Goal: Task Accomplishment & Management: Complete application form

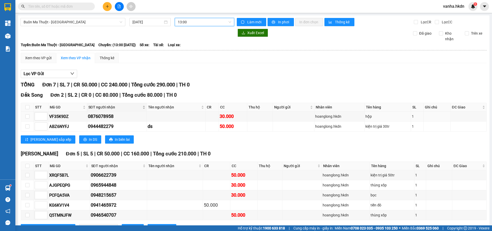
scroll to position [21, 0]
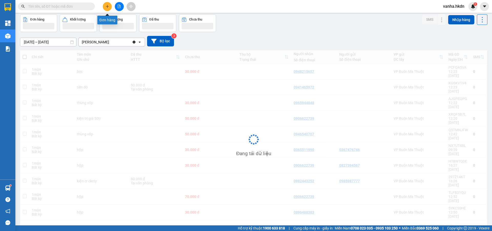
click at [110, 7] on button at bounding box center [107, 6] width 9 height 9
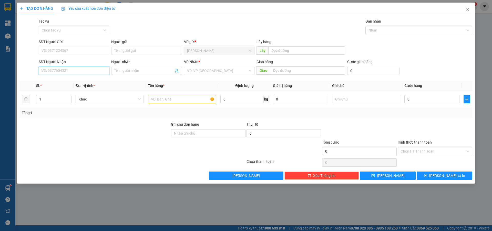
click at [69, 73] on input "SĐT Người Nhận" at bounding box center [74, 71] width 70 height 8
click at [40, 71] on input "914582952" at bounding box center [74, 71] width 70 height 8
type input "0914582952"
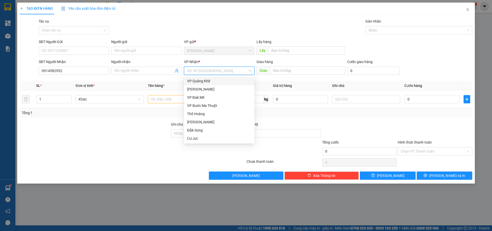
click at [203, 70] on input "search" at bounding box center [217, 71] width 61 height 8
click at [211, 104] on div "VP Buôn Ma Thuột" at bounding box center [219, 106] width 64 height 6
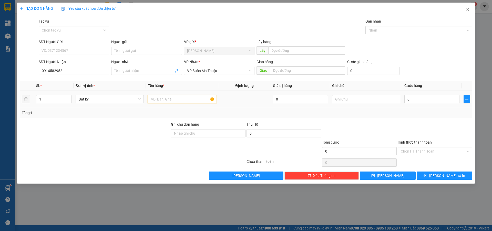
click at [179, 100] on input "text" at bounding box center [182, 99] width 68 height 8
type input "4 lốp"
click at [423, 98] on input "0" at bounding box center [431, 99] width 55 height 8
type input "2"
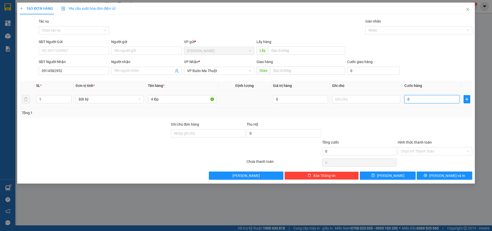
type input "2"
type input "24"
type input "240"
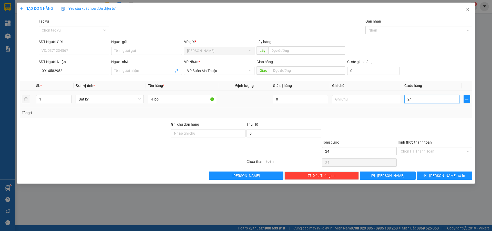
type input "240"
type input "2.400"
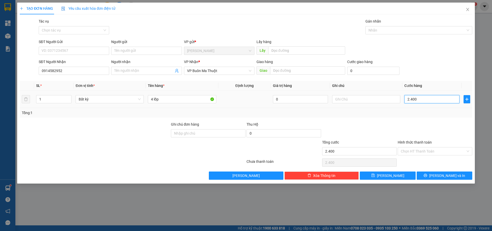
type input "24.000"
type input "240.000"
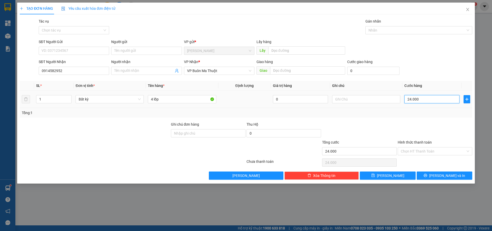
type input "240.000"
click at [390, 176] on span "[PERSON_NAME]" at bounding box center [390, 176] width 27 height 6
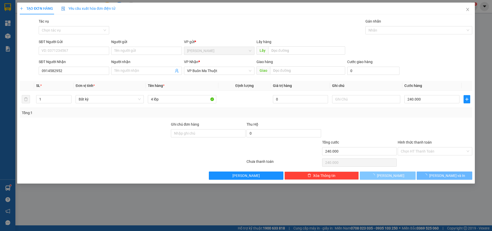
type input "0"
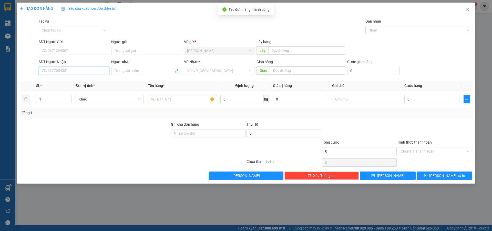
click at [52, 70] on input "SĐT Người Nhận" at bounding box center [74, 71] width 70 height 8
type input "0835901823"
click at [202, 71] on input "search" at bounding box center [217, 71] width 61 height 8
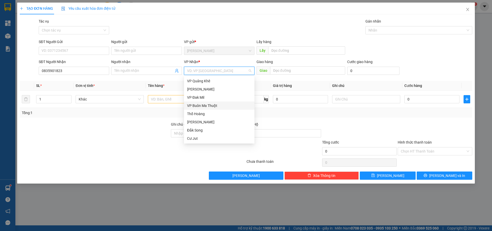
click at [204, 106] on div "VP Buôn Ma Thuột" at bounding box center [219, 106] width 64 height 6
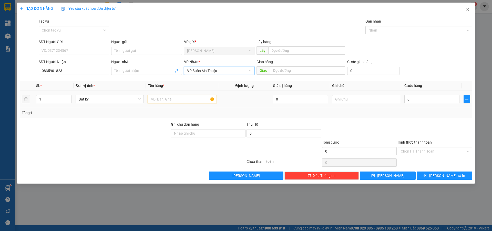
click at [176, 100] on input "text" at bounding box center [182, 99] width 68 height 8
type input "2 can"
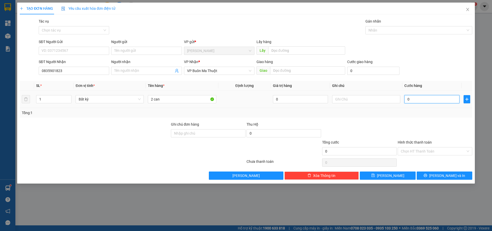
click at [417, 99] on input "0" at bounding box center [431, 99] width 55 height 8
type input "6"
type input "60"
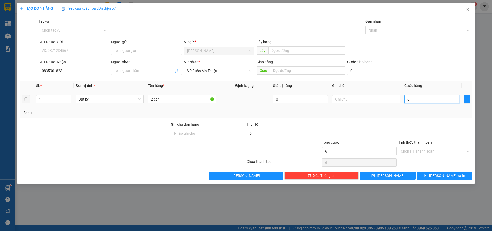
type input "60"
type input "600"
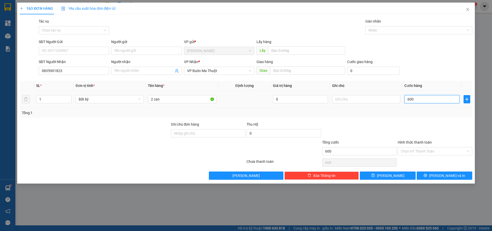
type input "6.000"
type input "60.000"
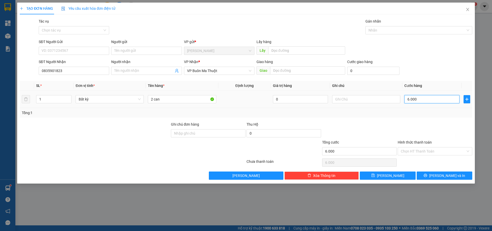
type input "60.000"
click at [393, 177] on span "[PERSON_NAME]" at bounding box center [390, 176] width 27 height 6
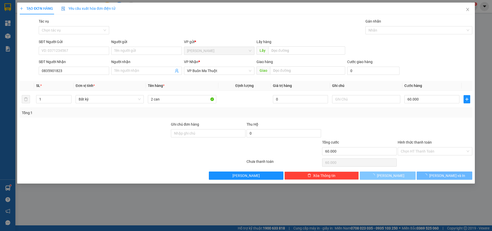
type input "0"
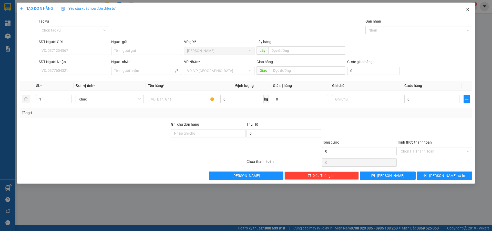
click at [469, 10] on span "Close" at bounding box center [467, 10] width 14 height 14
